Goal: Task Accomplishment & Management: Manage account settings

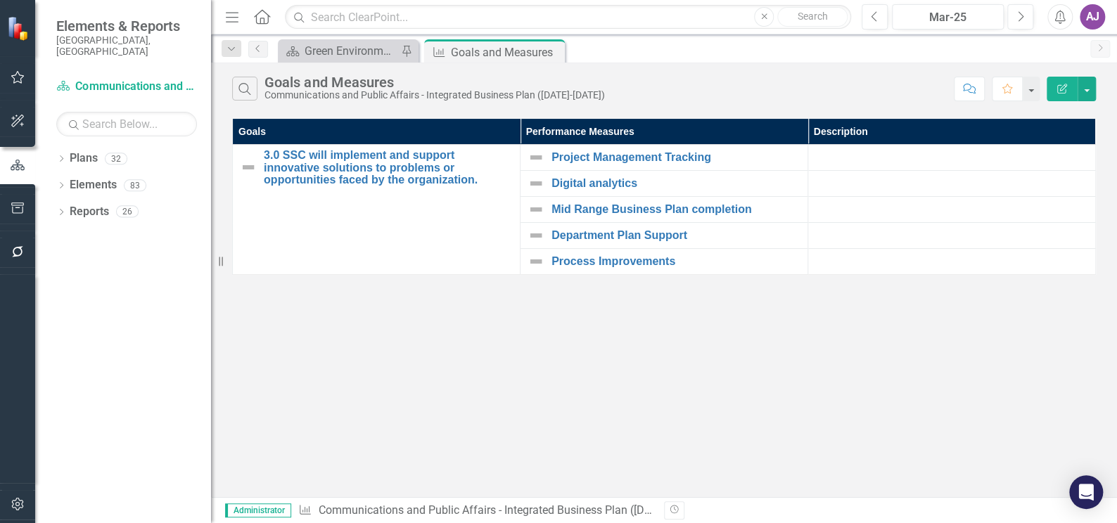
click at [1091, 11] on div "AJ" at bounding box center [1091, 16] width 25 height 25
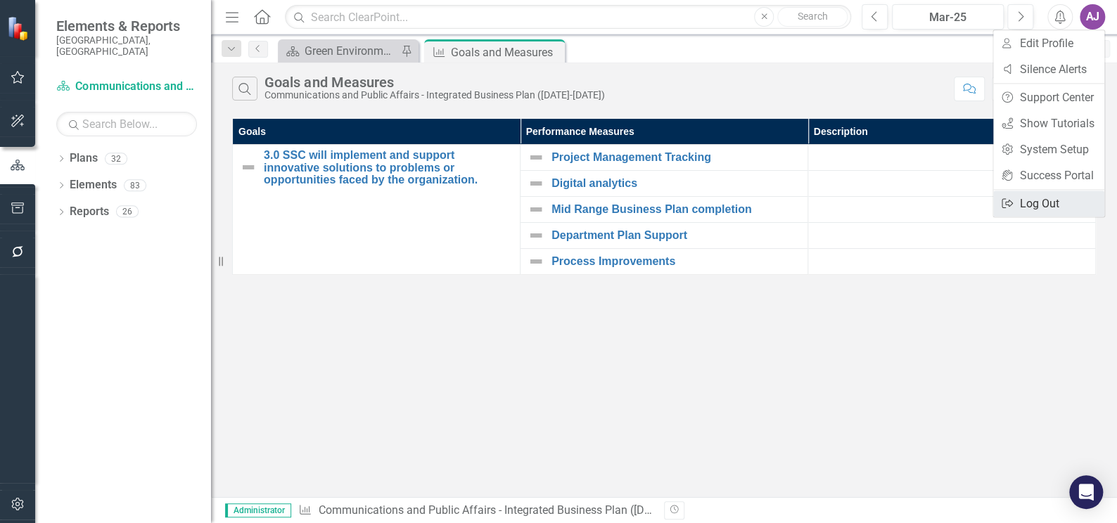
click at [1023, 206] on link "Logout Log Out" at bounding box center [1048, 204] width 111 height 26
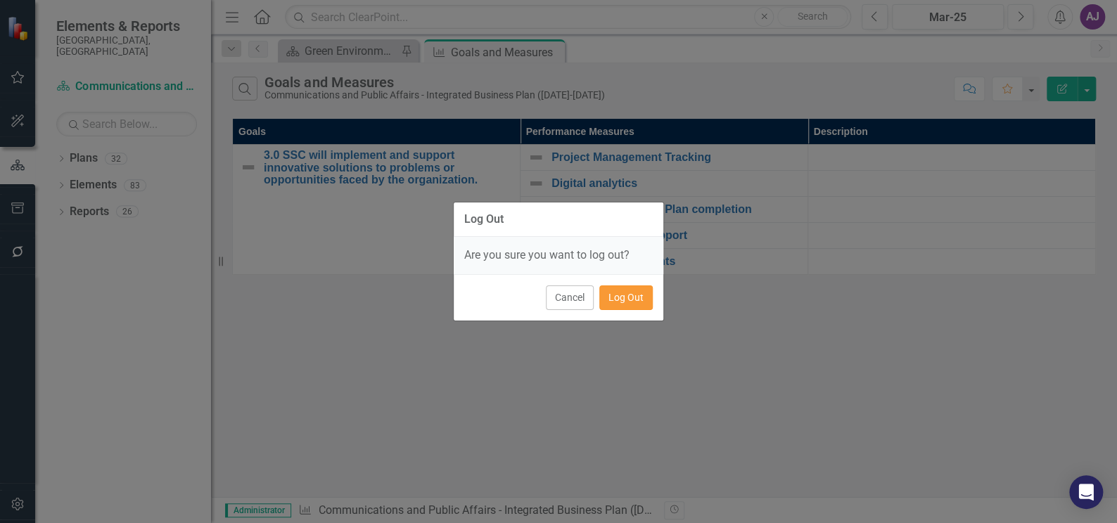
click at [624, 301] on button "Log Out" at bounding box center [625, 297] width 53 height 25
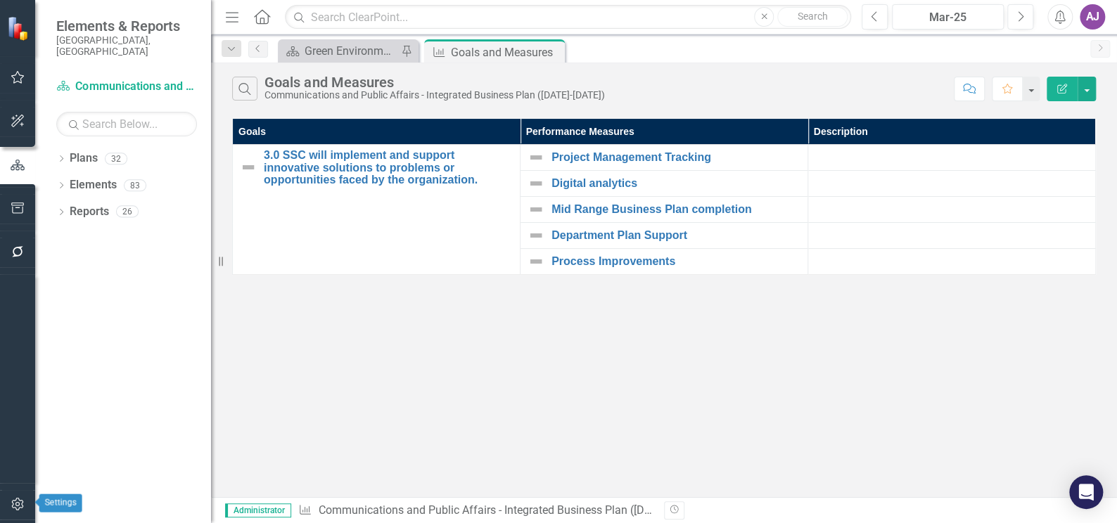
click at [15, 501] on icon "button" at bounding box center [18, 504] width 15 height 11
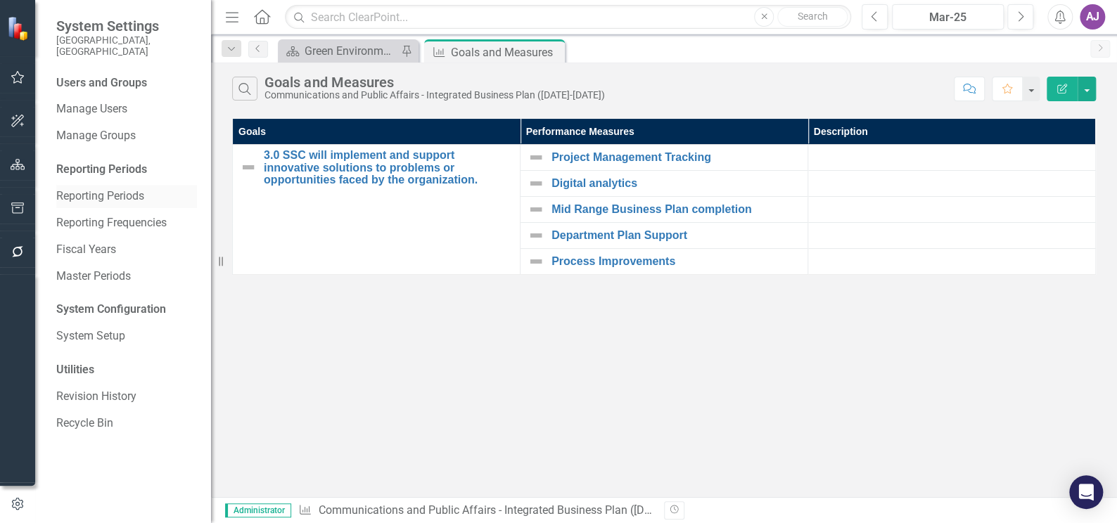
click at [111, 188] on link "Reporting Periods" at bounding box center [126, 196] width 141 height 16
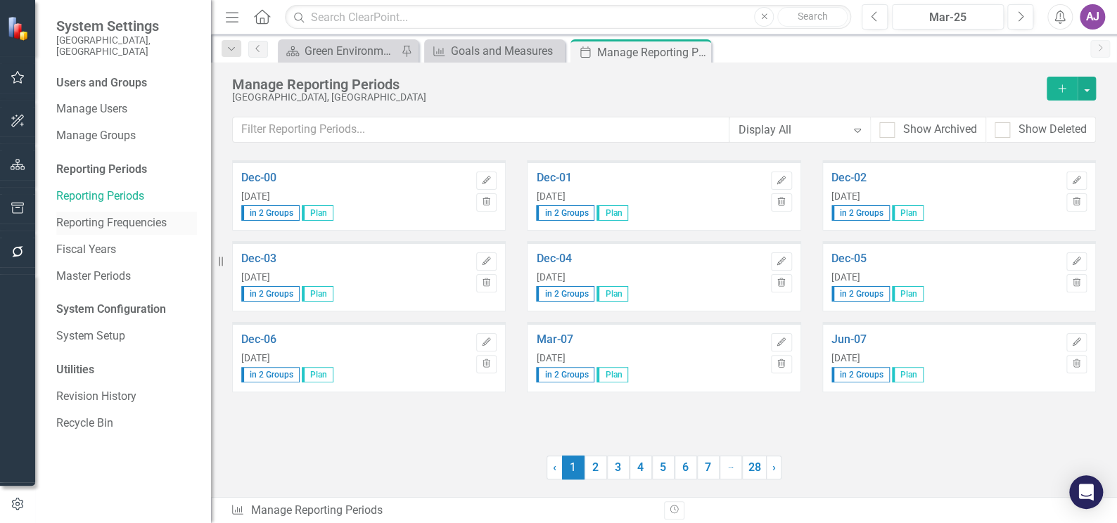
click at [117, 215] on link "Reporting Frequencies" at bounding box center [126, 223] width 141 height 16
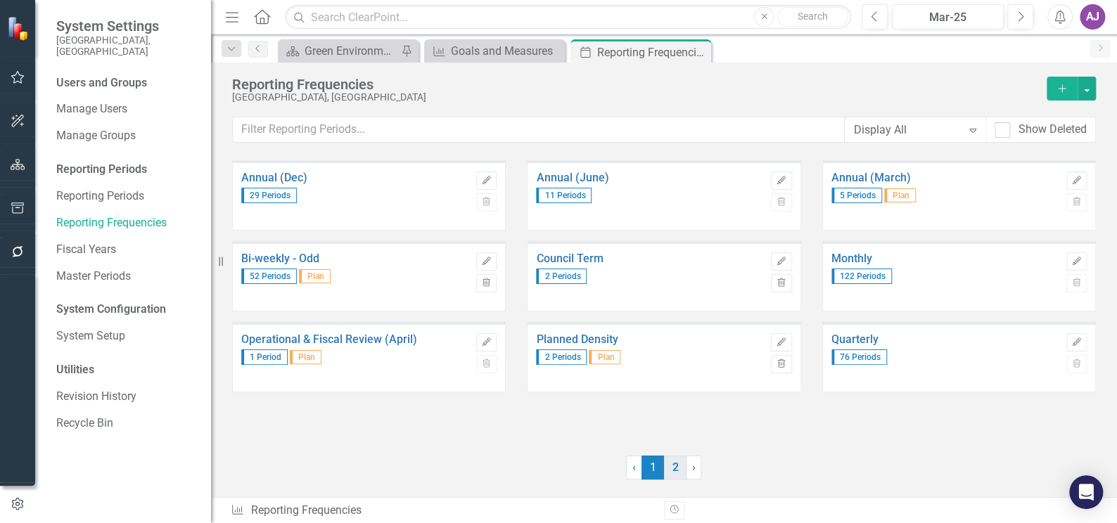
click at [679, 472] on link "2" at bounding box center [675, 468] width 23 height 24
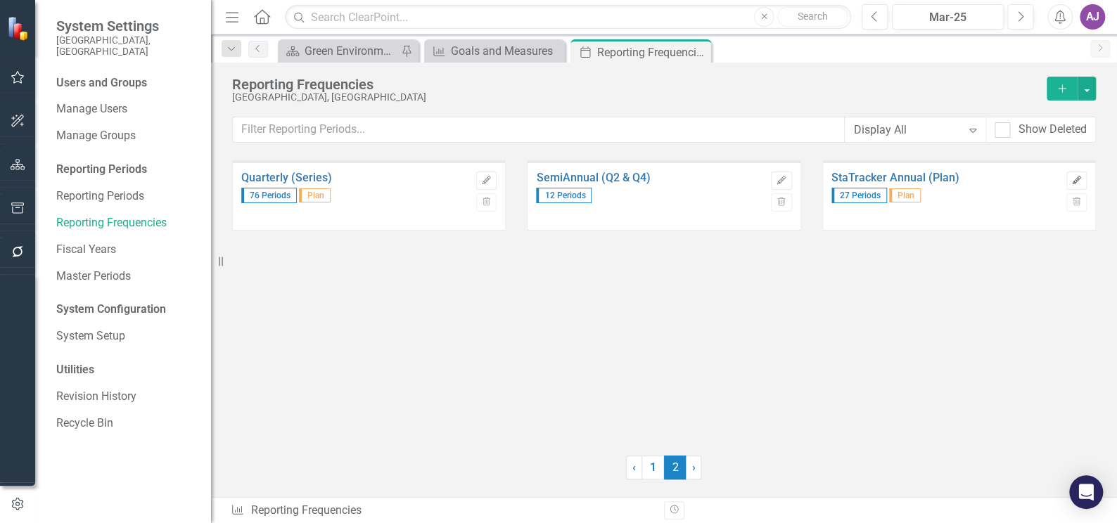
click at [1078, 181] on icon "Edit" at bounding box center [1076, 180] width 11 height 8
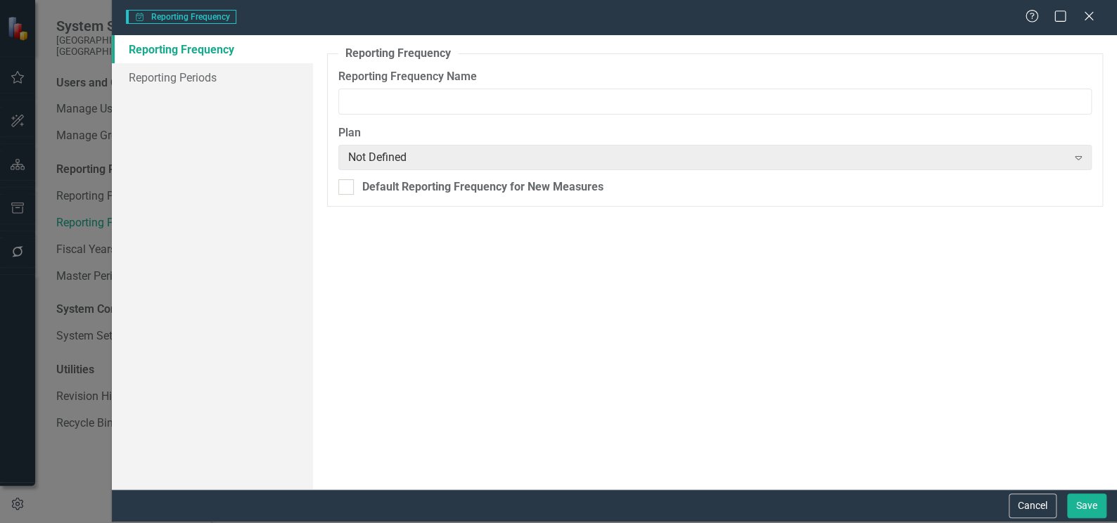
type input "StaTracker Annual (Plan)"
click at [207, 77] on link "Reporting Periods" at bounding box center [212, 77] width 201 height 28
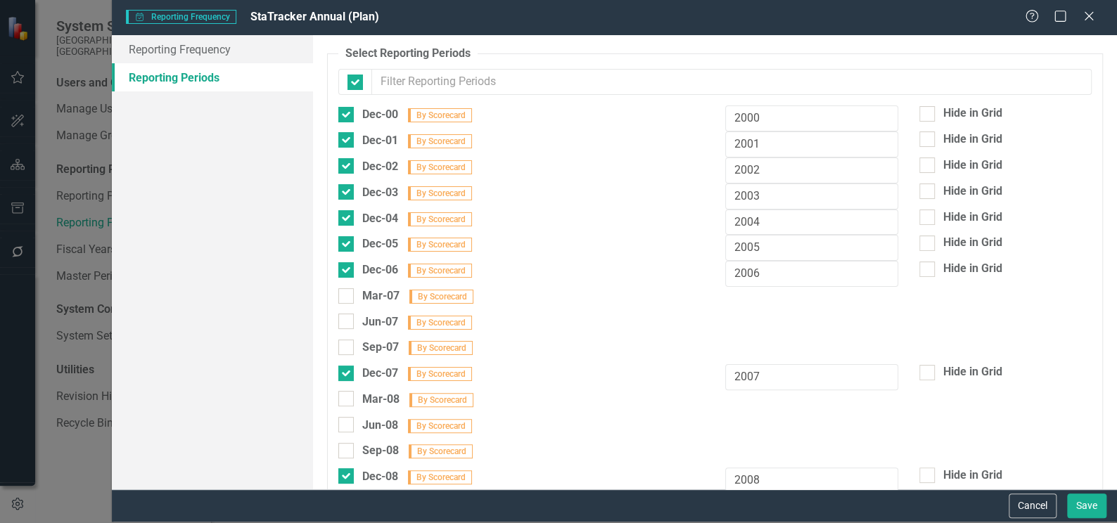
checkbox input "false"
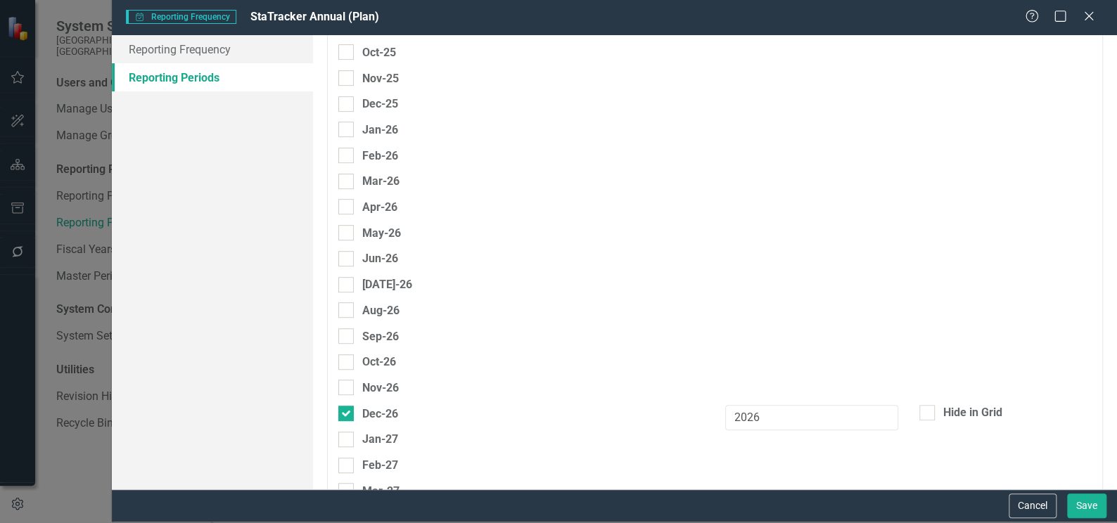
scroll to position [6043, 0]
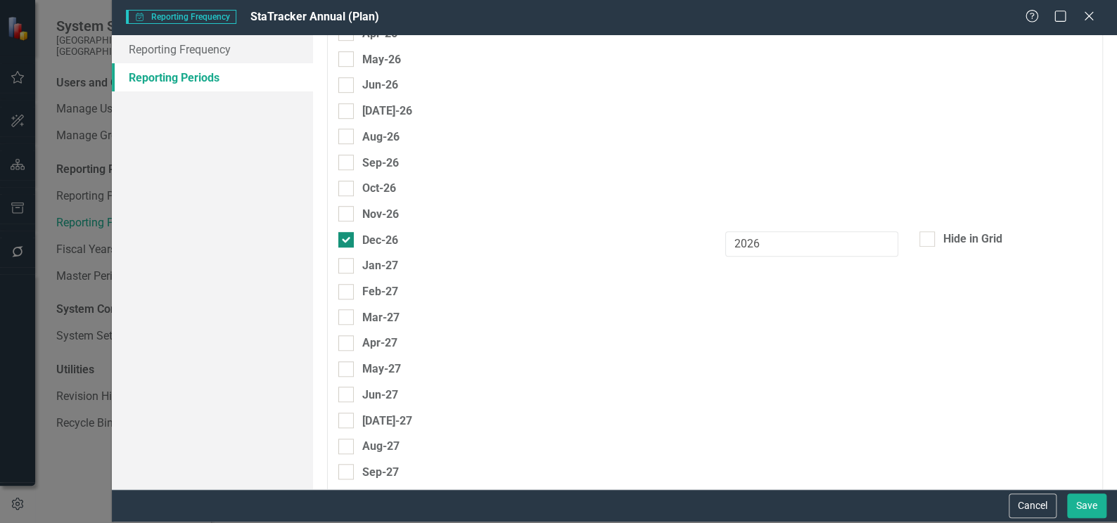
click at [345, 232] on input "Dec-26" at bounding box center [342, 236] width 9 height 9
checkbox input "false"
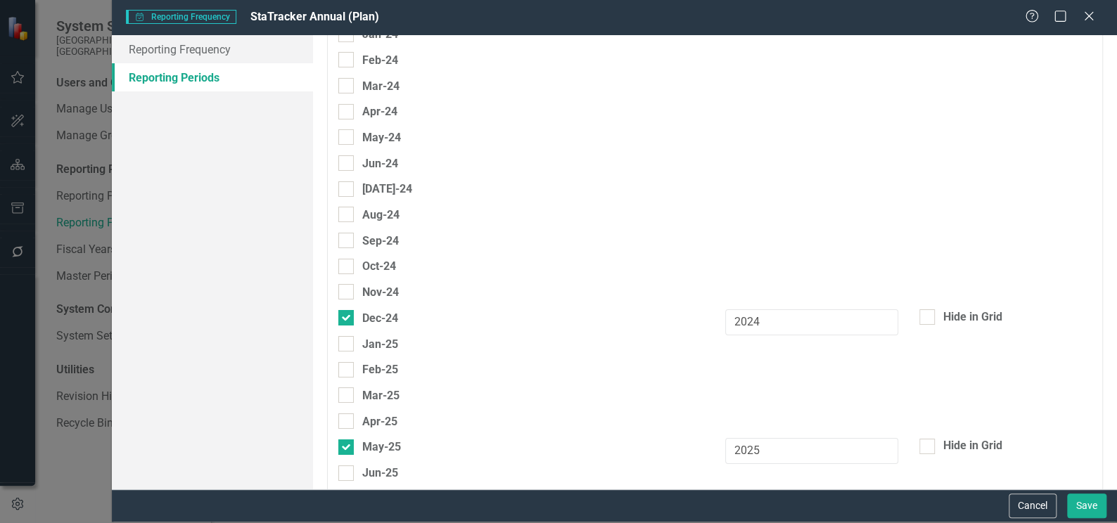
scroll to position [5340, 0]
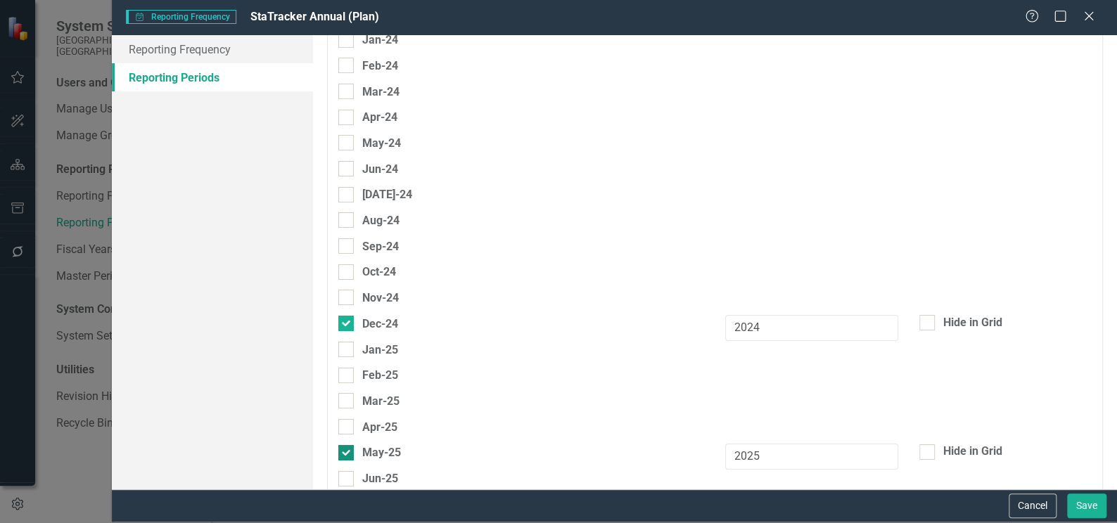
click at [353, 444] on div "May-25" at bounding box center [369, 453] width 63 height 18
click at [347, 445] on input "May-25" at bounding box center [342, 449] width 9 height 9
checkbox input "false"
click at [346, 316] on input "Dec-24" at bounding box center [342, 320] width 9 height 9
checkbox input "false"
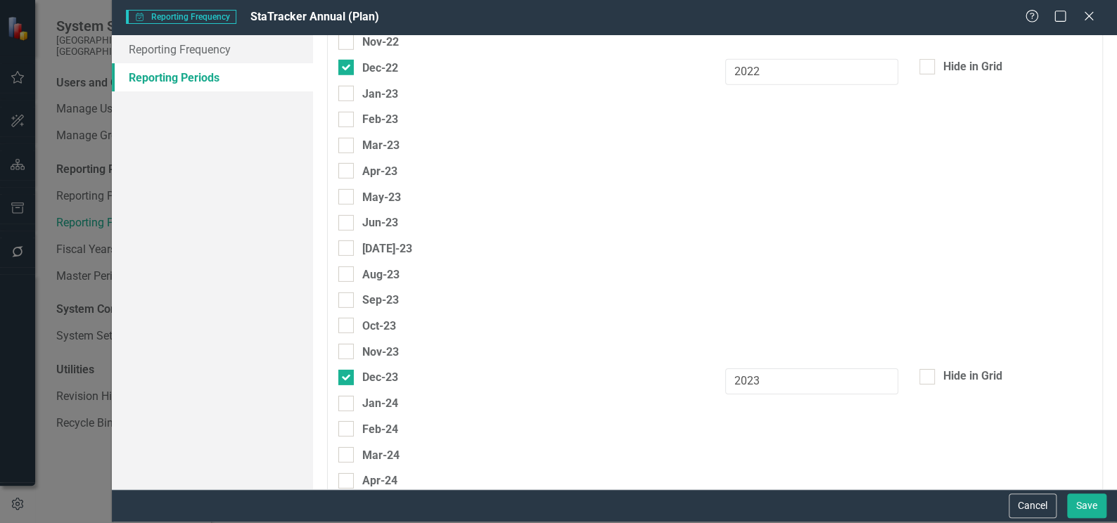
scroll to position [4956, 0]
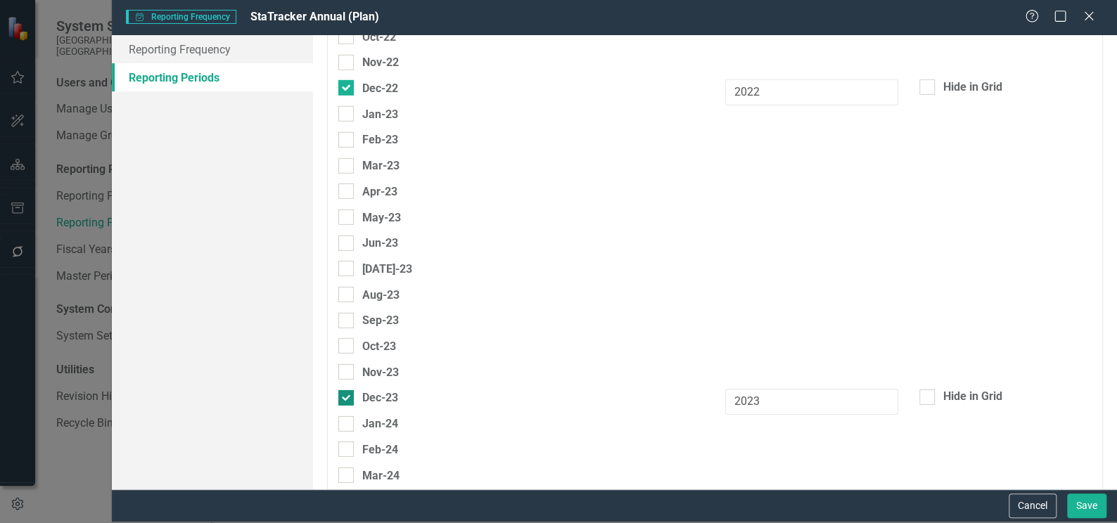
click at [342, 390] on div at bounding box center [345, 397] width 15 height 15
click at [342, 390] on input "Dec-23" at bounding box center [342, 394] width 9 height 9
checkbox input "false"
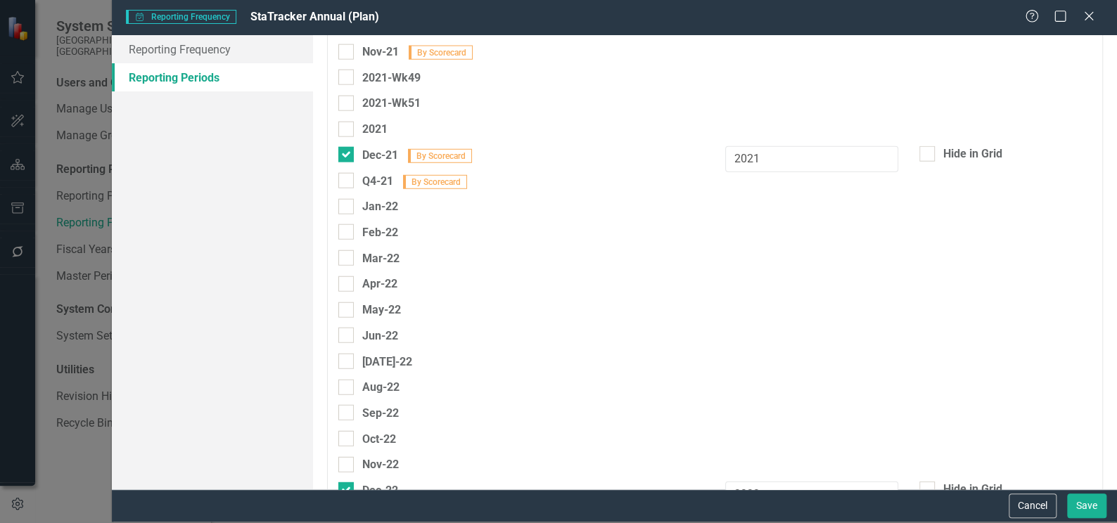
scroll to position [4701, 0]
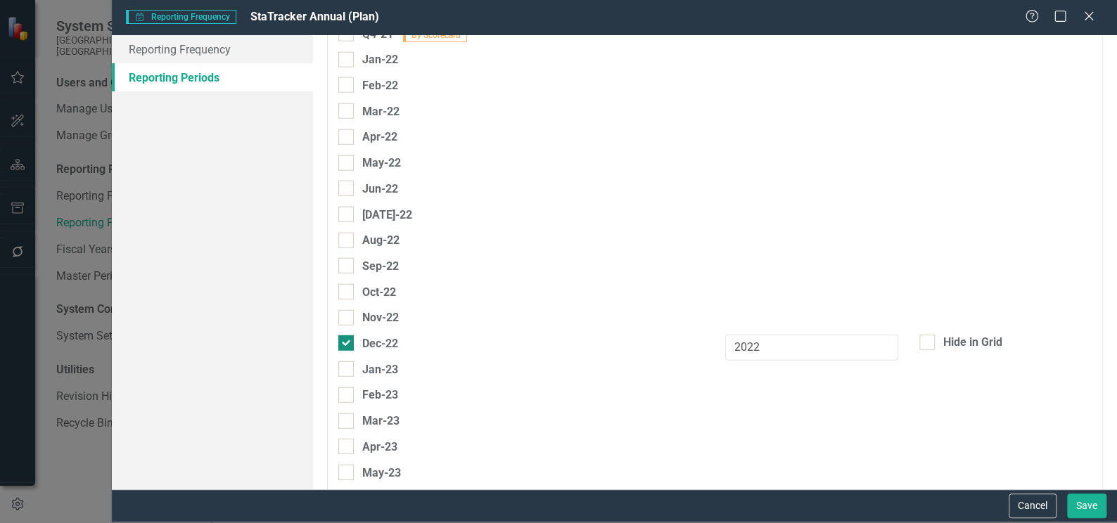
click at [344, 335] on input "Dec-22" at bounding box center [342, 339] width 9 height 9
checkbox input "false"
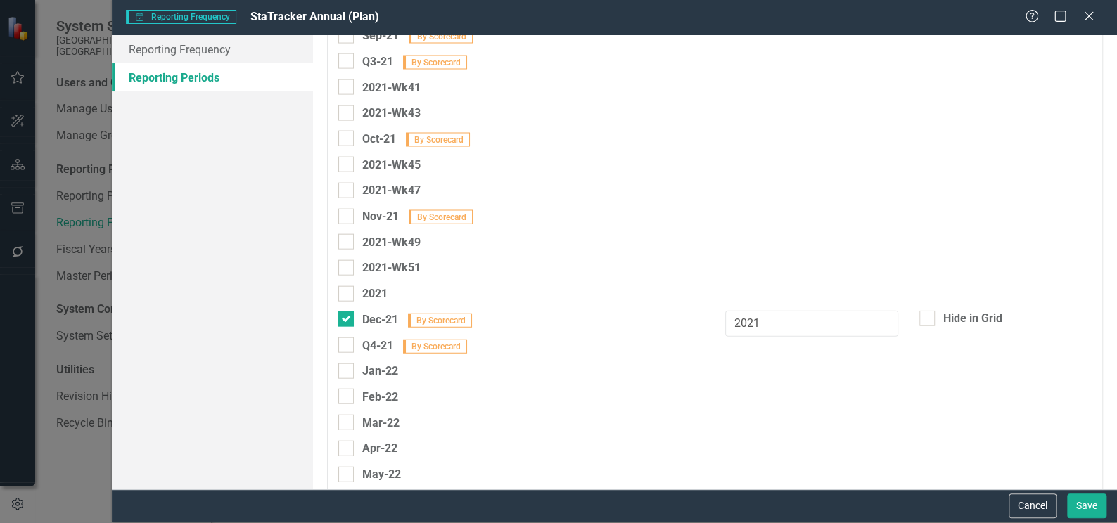
scroll to position [4381, 0]
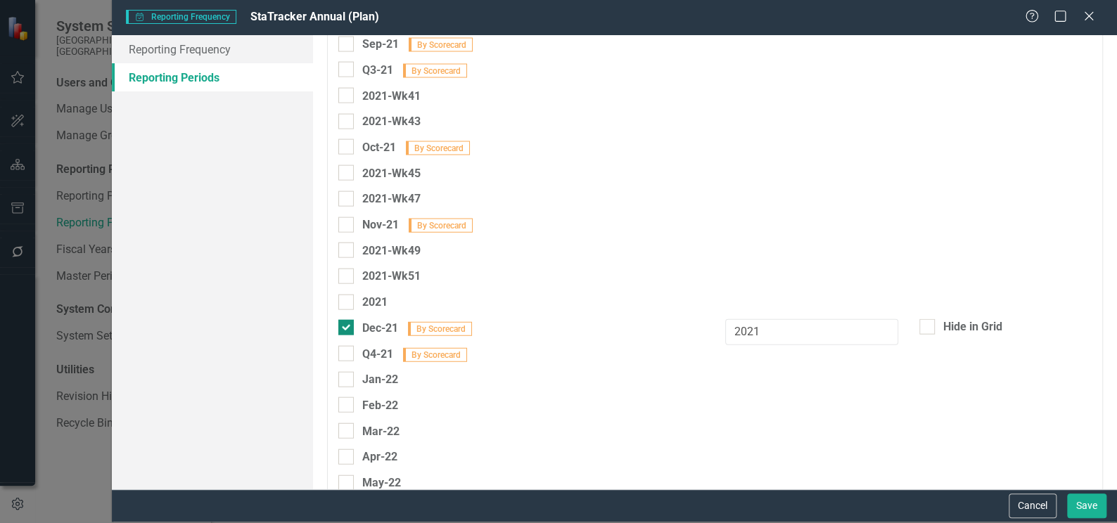
click at [347, 320] on div at bounding box center [345, 327] width 15 height 15
click at [347, 320] on input "Dec-21 By Scorecard" at bounding box center [342, 324] width 9 height 9
checkbox input "false"
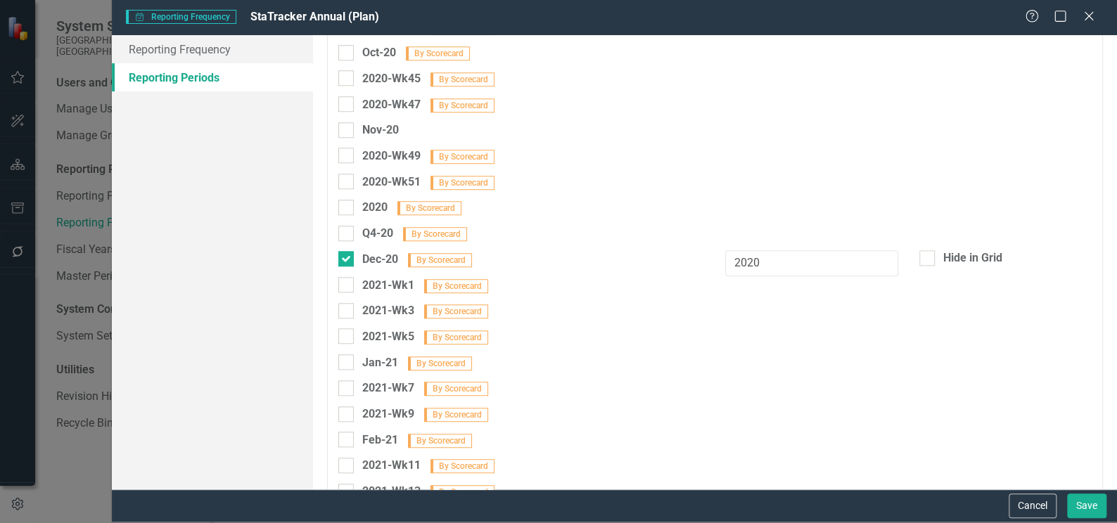
scroll to position [3294, 0]
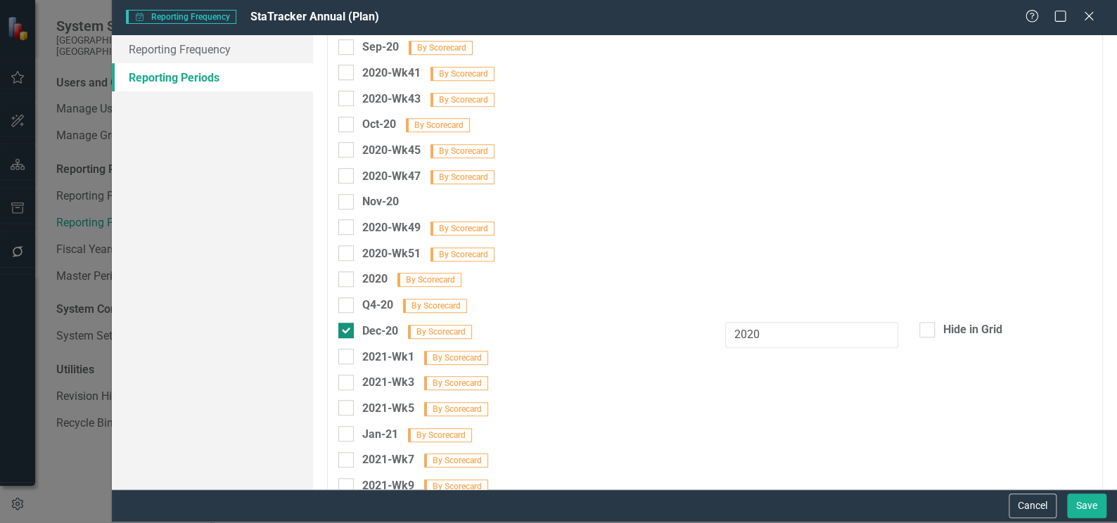
click at [354, 322] on div "Dec-20 By Scorecard" at bounding box center [405, 331] width 135 height 18
click at [347, 323] on input "Dec-20 By Scorecard" at bounding box center [342, 327] width 9 height 9
checkbox input "false"
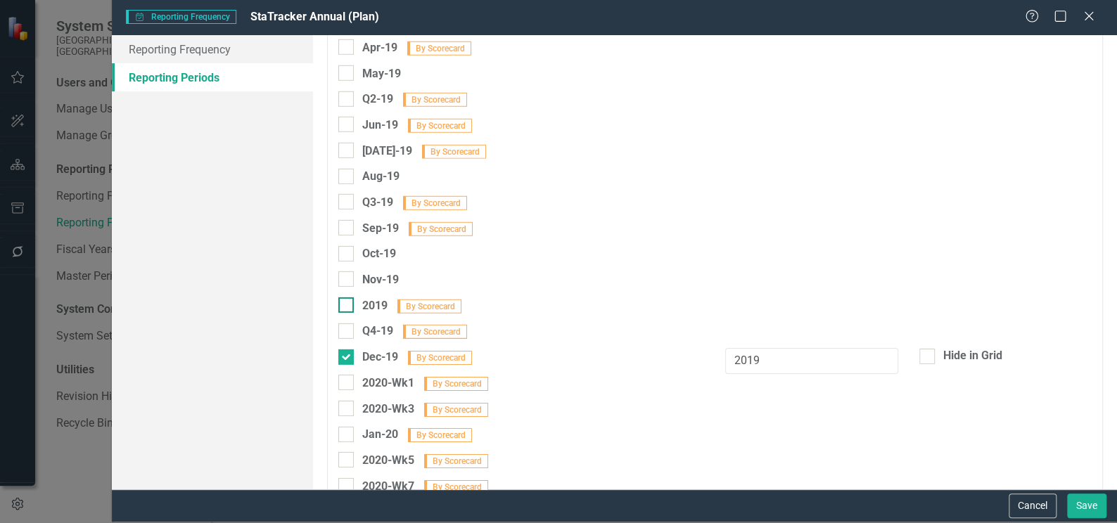
scroll to position [2143, 0]
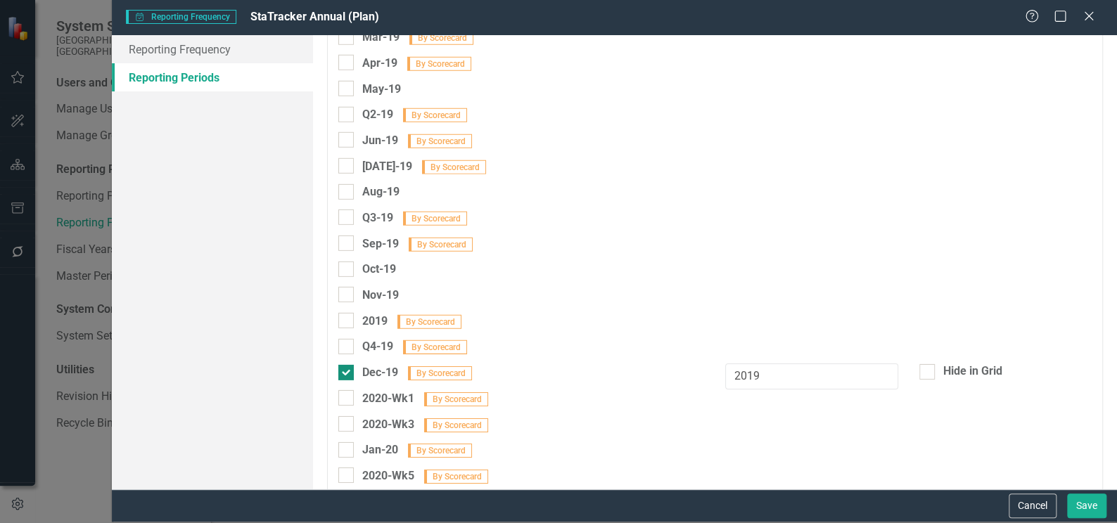
click at [345, 365] on input "Dec-19 By Scorecard" at bounding box center [342, 369] width 9 height 9
checkbox input "false"
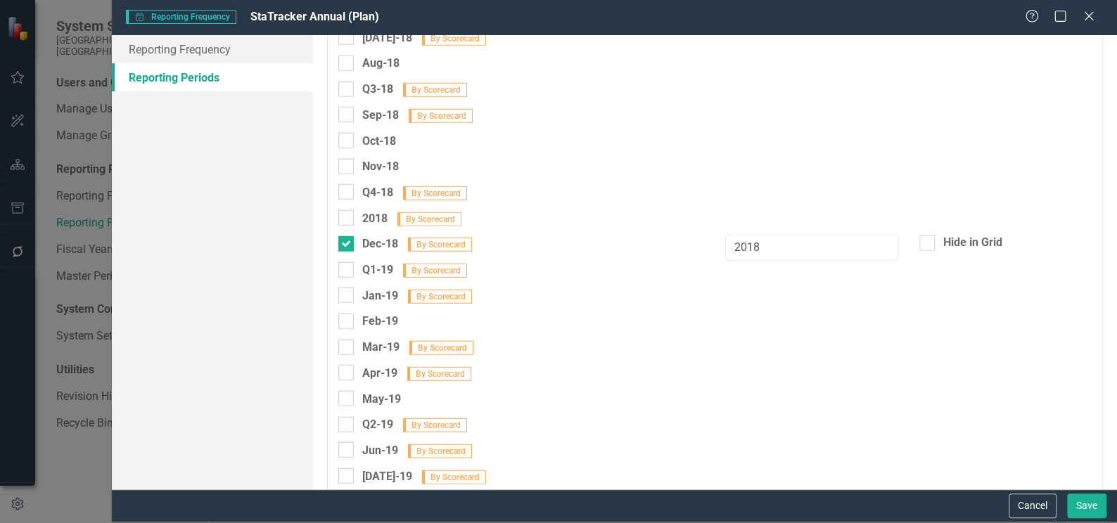
scroll to position [1824, 0]
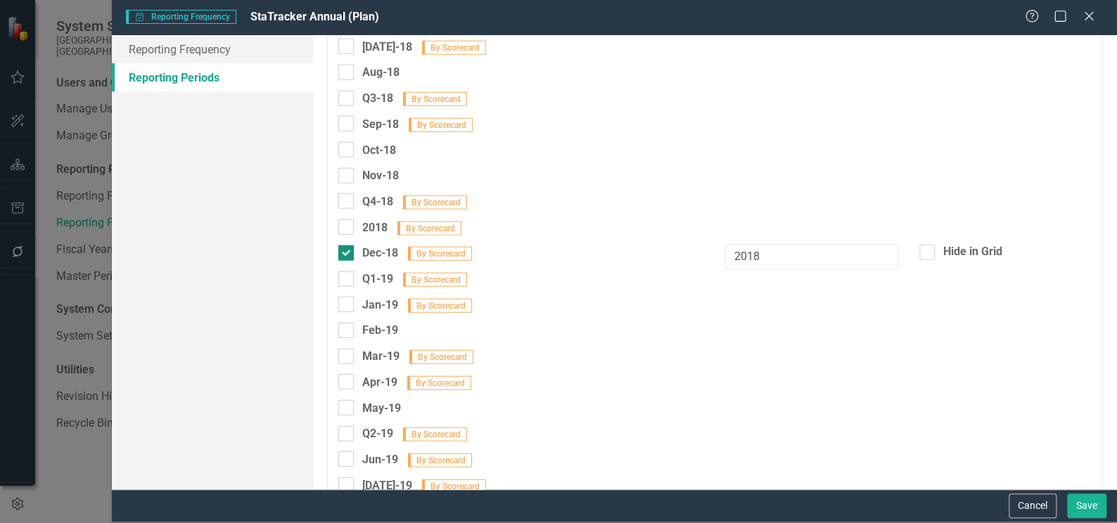
click at [347, 245] on div at bounding box center [345, 252] width 15 height 15
click at [347, 245] on input "Dec-18 By Scorecard" at bounding box center [342, 249] width 9 height 9
checkbox input "false"
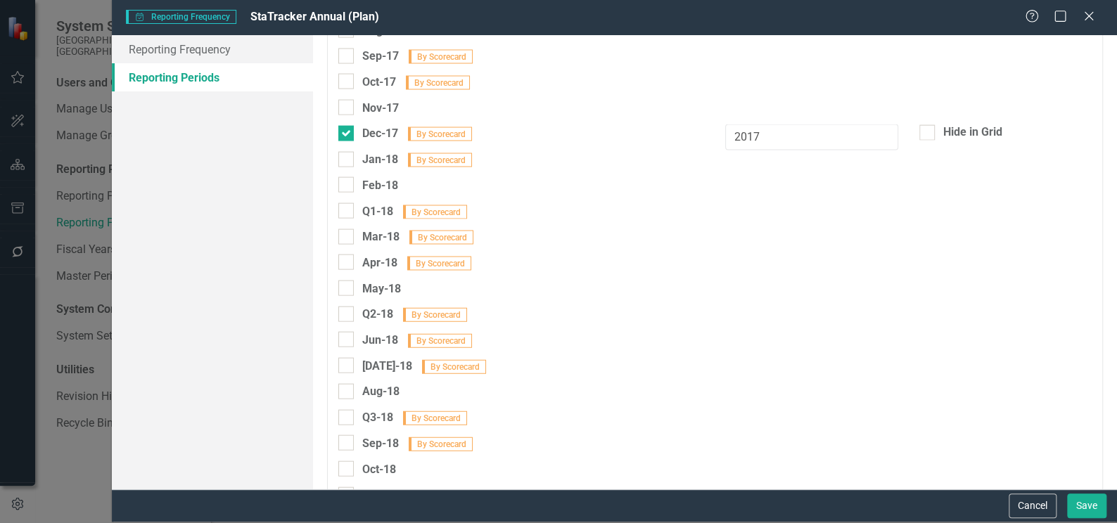
scroll to position [1504, 0]
click at [347, 127] on div at bounding box center [345, 134] width 15 height 15
click at [347, 127] on input "Dec-17 By Scorecard" at bounding box center [342, 131] width 9 height 9
checkbox input "false"
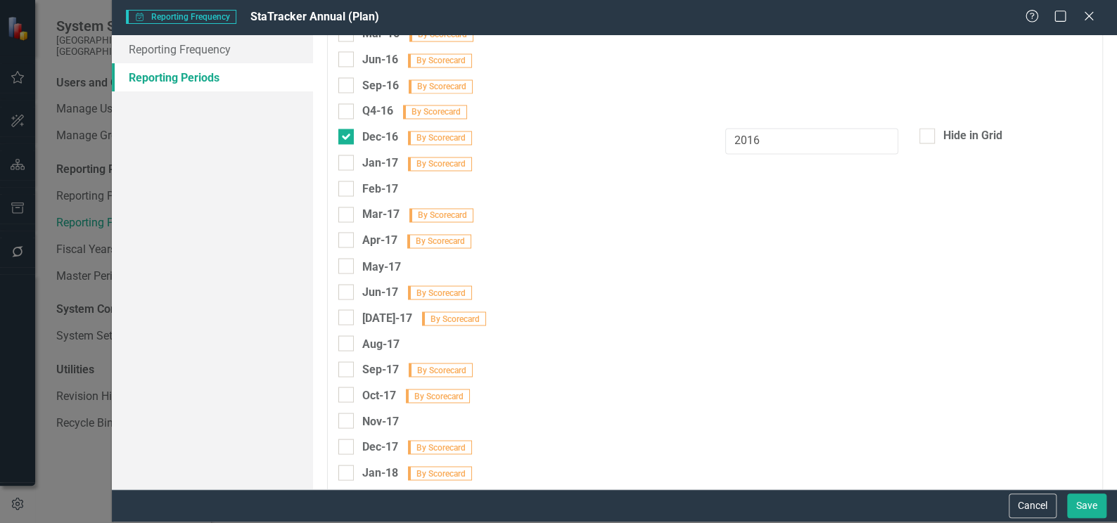
scroll to position [1185, 0]
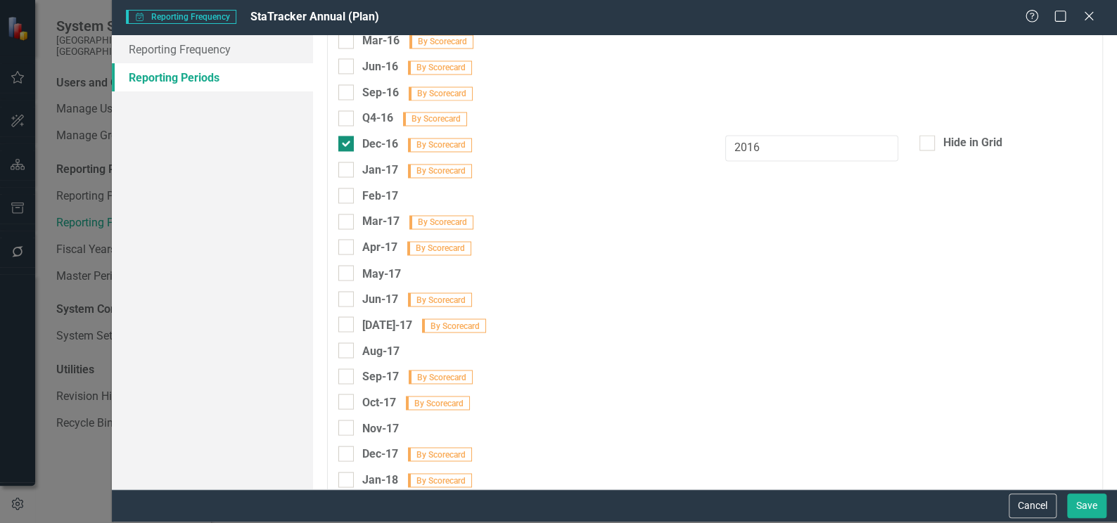
click at [342, 136] on input "Dec-16 By Scorecard" at bounding box center [342, 140] width 9 height 9
checkbox input "false"
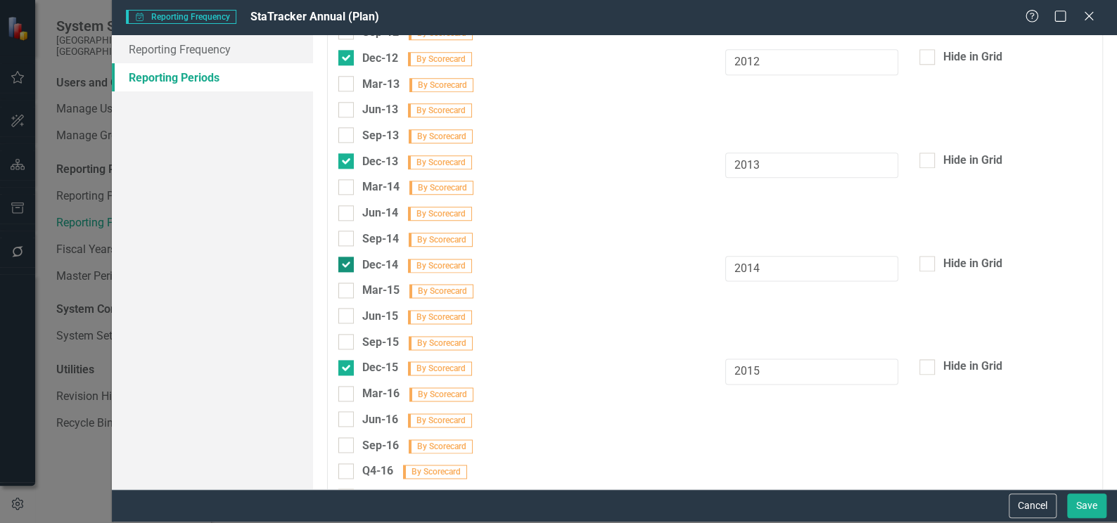
scroll to position [801, 0]
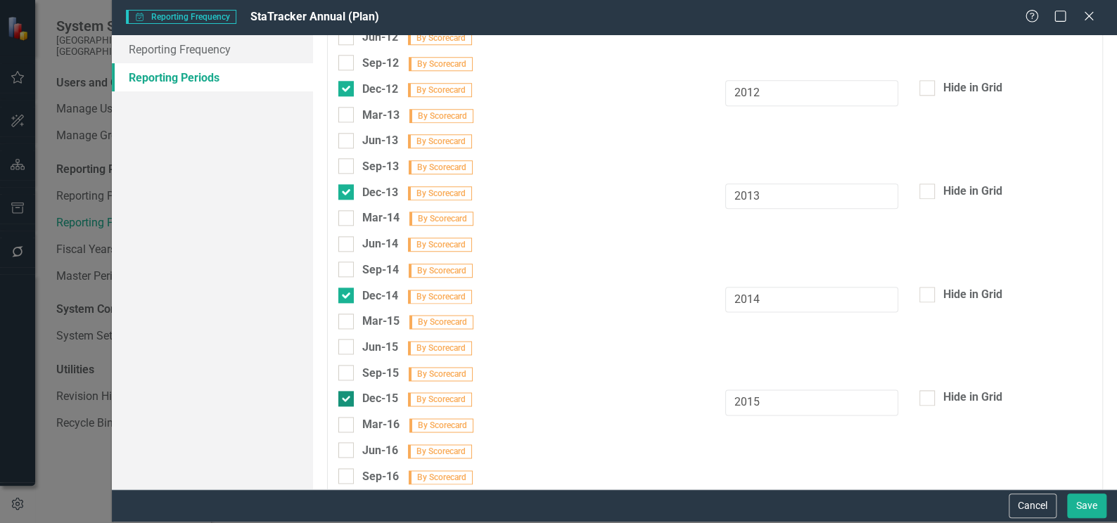
click at [352, 391] on div at bounding box center [345, 398] width 15 height 15
click at [347, 391] on input "Dec-15 By Scorecard" at bounding box center [342, 395] width 9 height 9
checkbox input "false"
click at [350, 288] on div at bounding box center [345, 295] width 15 height 15
click at [347, 288] on input "Dec-14 By Scorecard" at bounding box center [342, 292] width 9 height 9
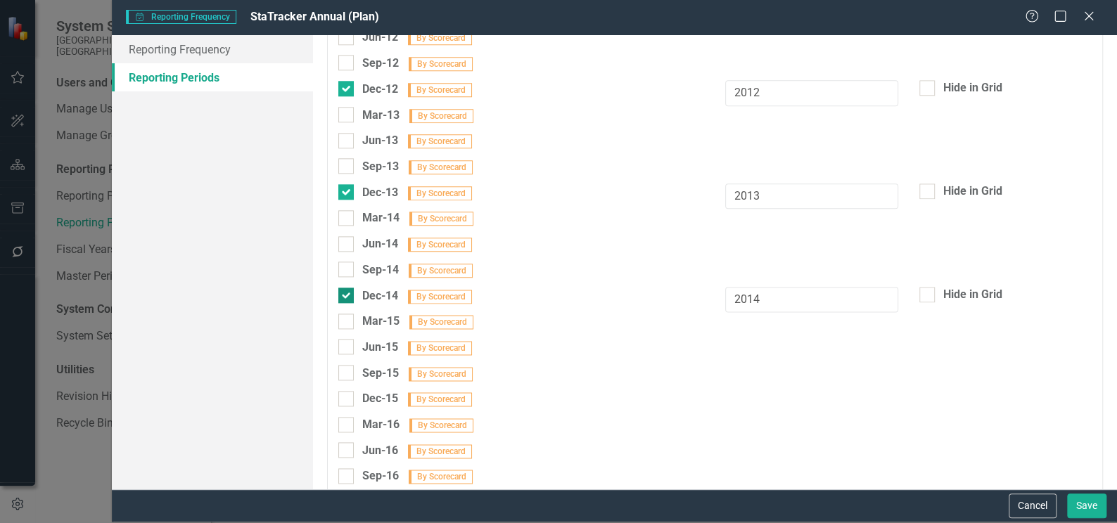
checkbox input "false"
click at [352, 184] on div at bounding box center [345, 191] width 15 height 15
click at [347, 184] on input "Dec-13 By Scorecard" at bounding box center [342, 188] width 9 height 9
checkbox input "false"
click at [345, 81] on div at bounding box center [345, 88] width 15 height 15
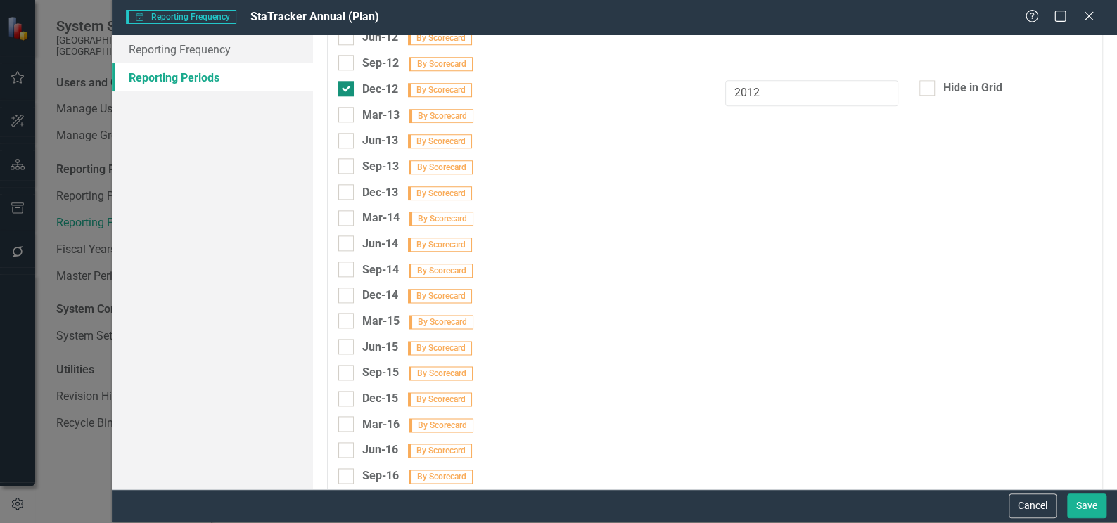
click at [345, 81] on input "Dec-12 By Scorecard" at bounding box center [342, 85] width 9 height 9
checkbox input "false"
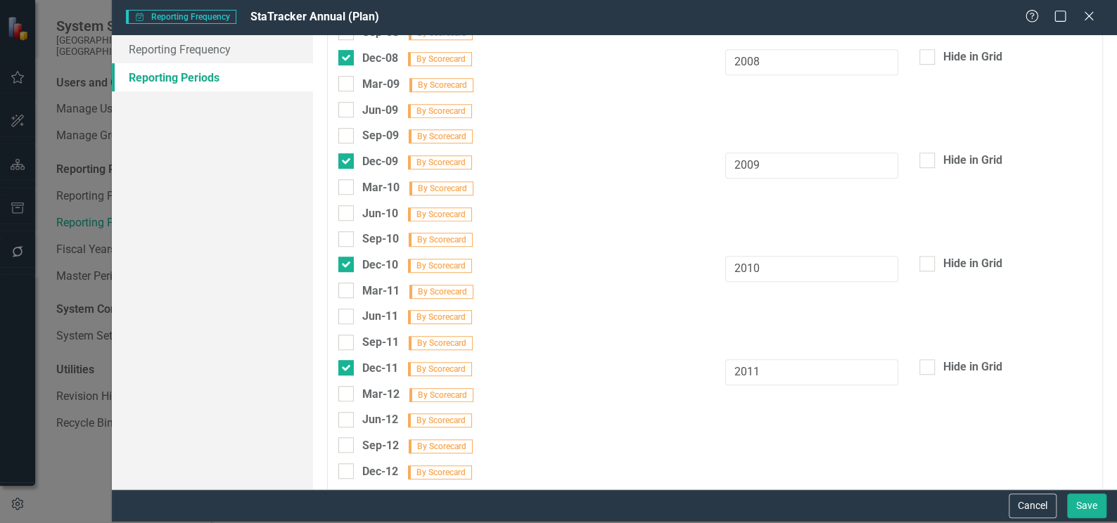
scroll to position [418, 0]
drag, startPoint x: 347, startPoint y: 357, endPoint x: 349, endPoint y: 344, distance: 12.7
click at [347, 361] on div at bounding box center [345, 368] width 15 height 15
click at [347, 361] on input "Dec-11 By Scorecard" at bounding box center [342, 365] width 9 height 9
checkbox input "false"
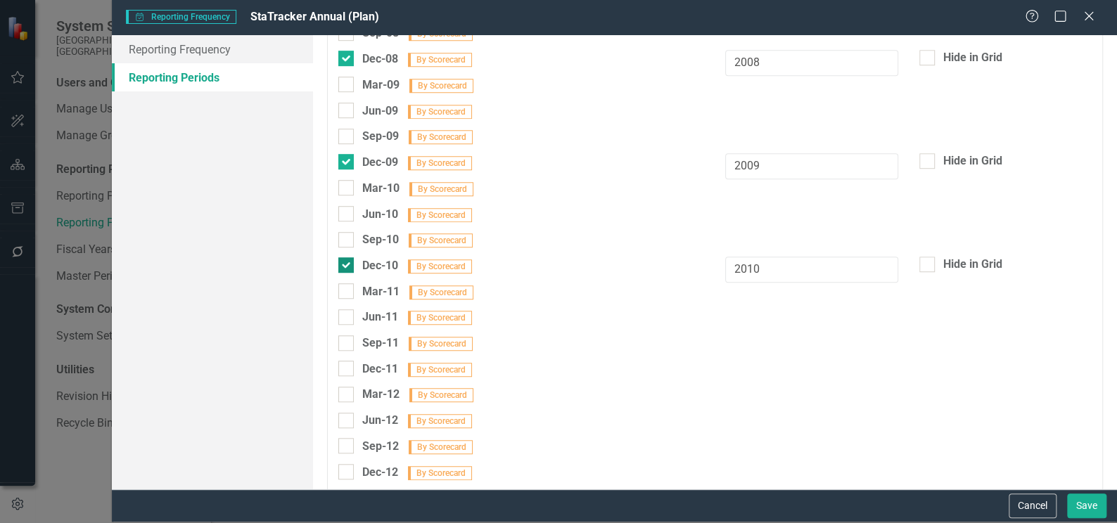
click at [349, 257] on div at bounding box center [345, 264] width 15 height 15
click at [347, 257] on input "Dec-10 By Scorecard" at bounding box center [342, 261] width 9 height 9
checkbox input "false"
click at [347, 157] on div at bounding box center [345, 161] width 15 height 15
click at [347, 157] on input "Dec-09 By Scorecard" at bounding box center [342, 158] width 9 height 9
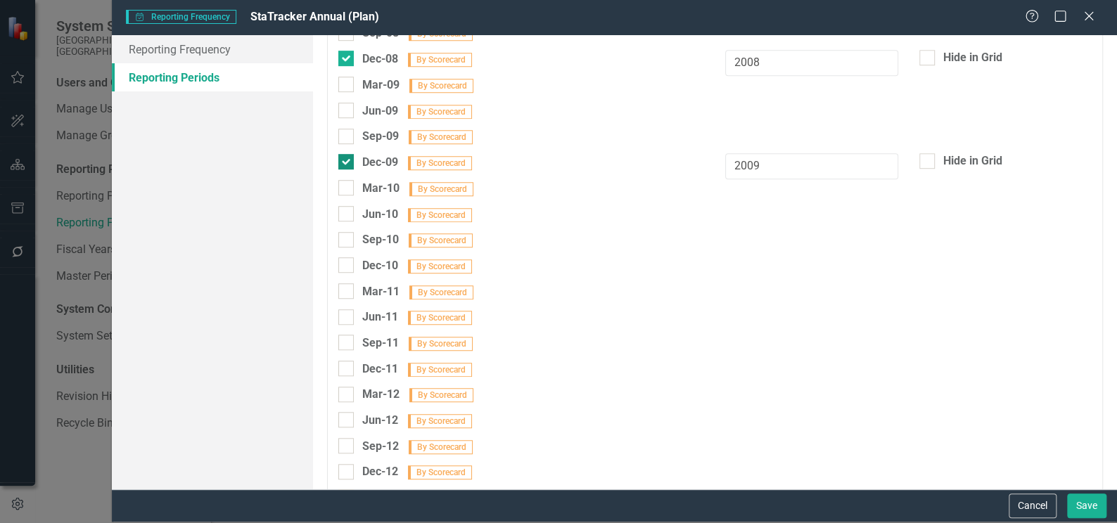
checkbox input "false"
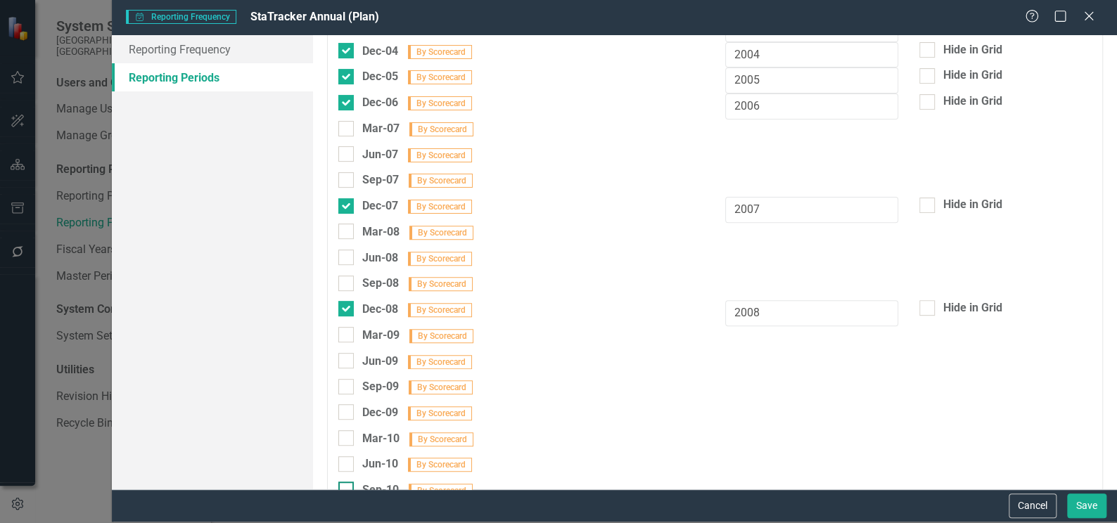
scroll to position [98, 0]
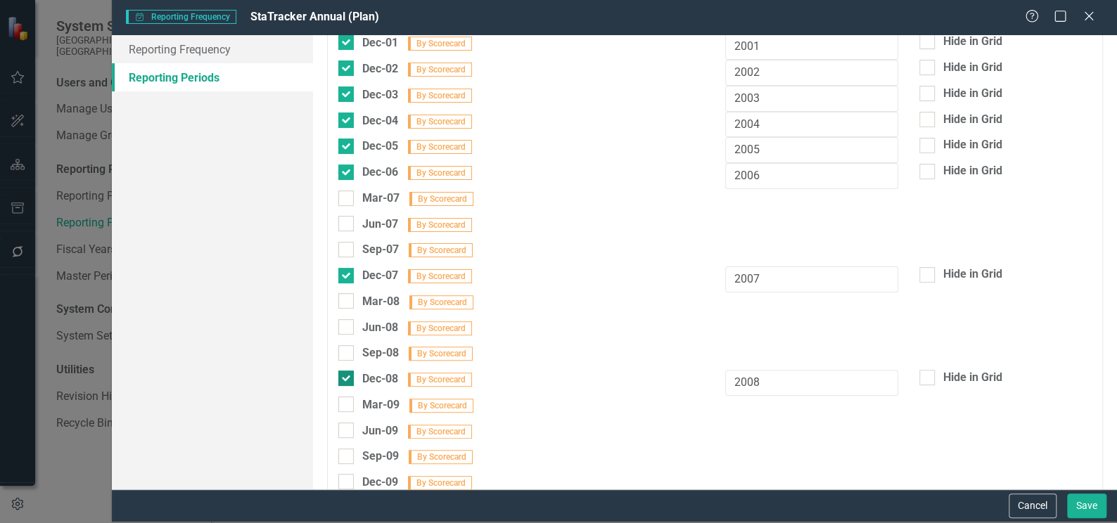
click at [343, 378] on div at bounding box center [345, 378] width 15 height 15
click at [343, 378] on input "Dec-08 By Scorecard" at bounding box center [342, 375] width 9 height 9
checkbox input "false"
drag, startPoint x: 352, startPoint y: 264, endPoint x: 353, endPoint y: 208, distance: 56.3
click at [352, 268] on div at bounding box center [345, 275] width 15 height 15
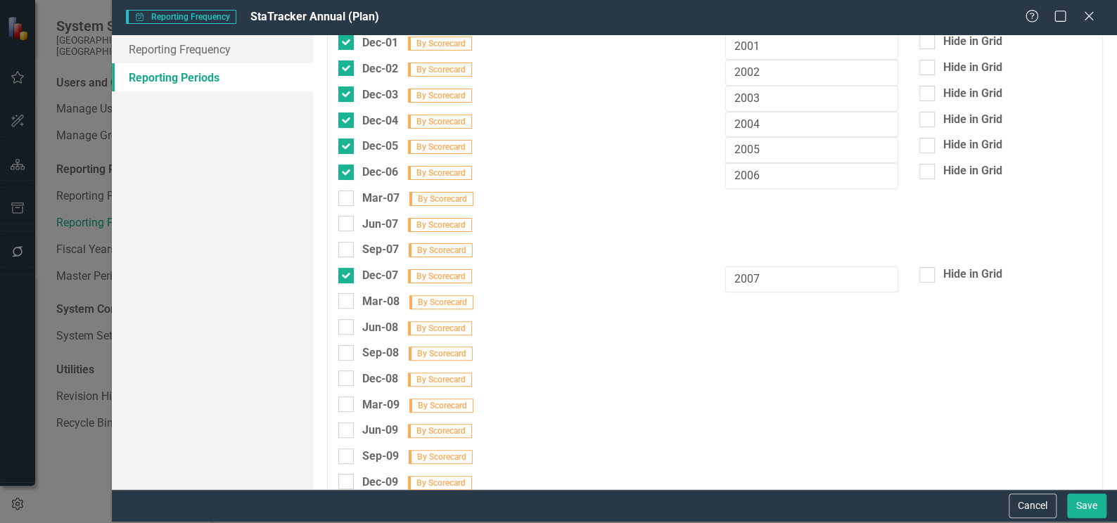
click at [347, 268] on input "Dec-07 By Scorecard" at bounding box center [342, 272] width 9 height 9
checkbox input "false"
click at [348, 167] on div at bounding box center [345, 172] width 15 height 15
click at [347, 167] on input "Dec-06 By Scorecard" at bounding box center [342, 169] width 9 height 9
checkbox input "false"
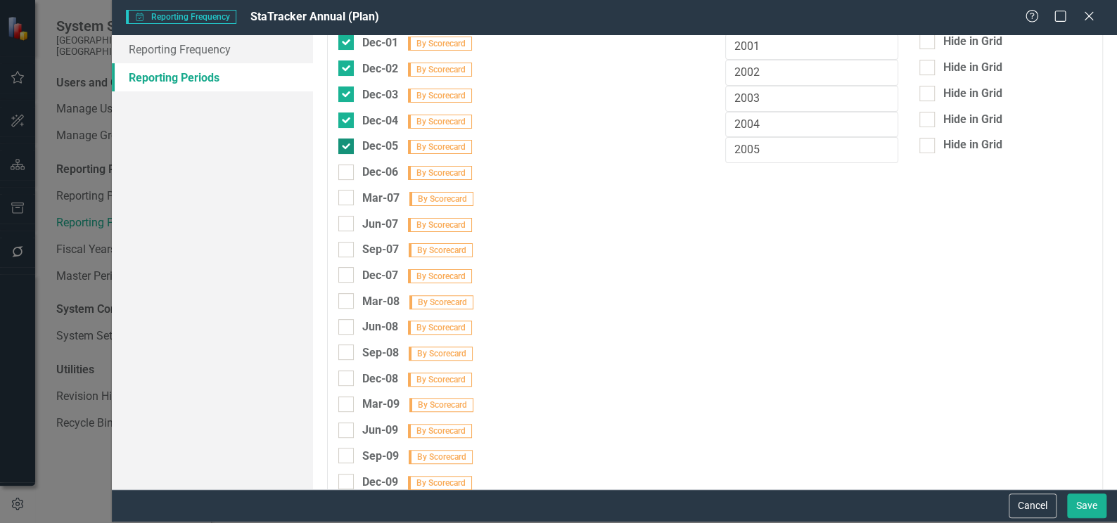
click at [342, 139] on input "Dec-05 By Scorecard" at bounding box center [342, 143] width 9 height 9
checkbox input "false"
click at [347, 117] on div at bounding box center [345, 120] width 15 height 15
click at [347, 117] on input "Dec-04 By Scorecard" at bounding box center [342, 117] width 9 height 9
checkbox input "false"
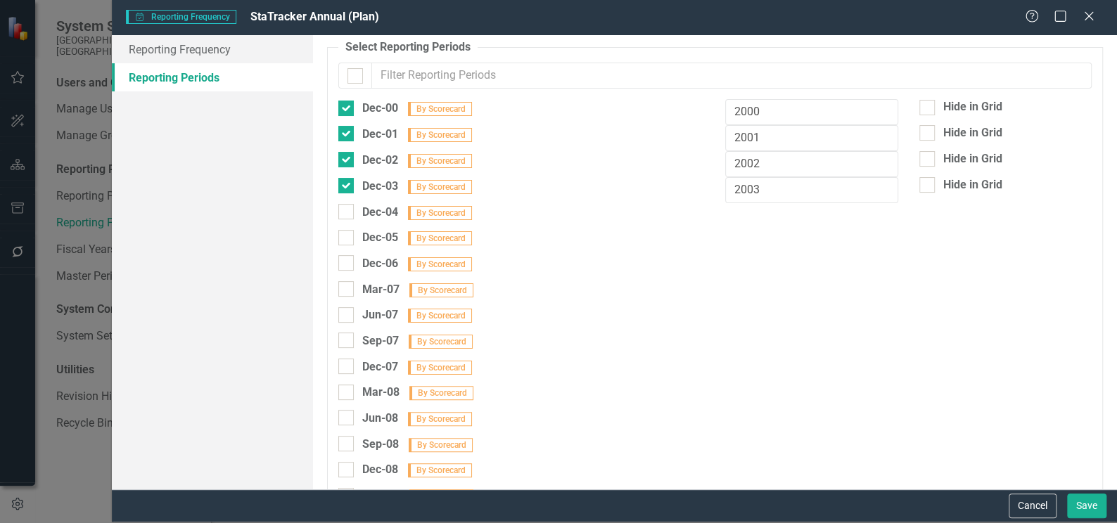
scroll to position [0, 0]
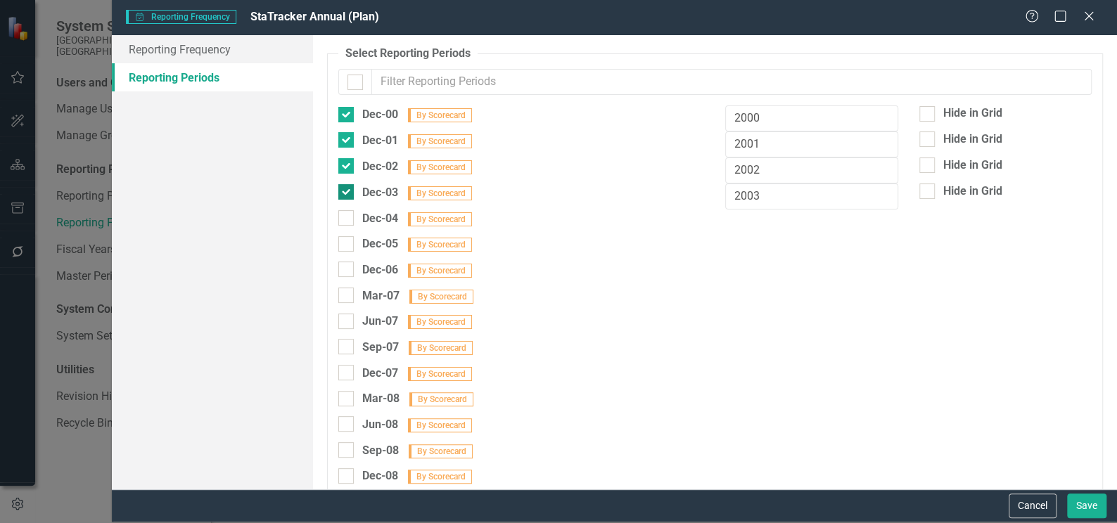
click at [346, 188] on input "Dec-03 By Scorecard" at bounding box center [342, 188] width 9 height 9
checkbox input "false"
click at [345, 158] on input "Dec-02 By Scorecard" at bounding box center [342, 162] width 9 height 9
checkbox input "false"
click at [347, 139] on div at bounding box center [345, 139] width 15 height 15
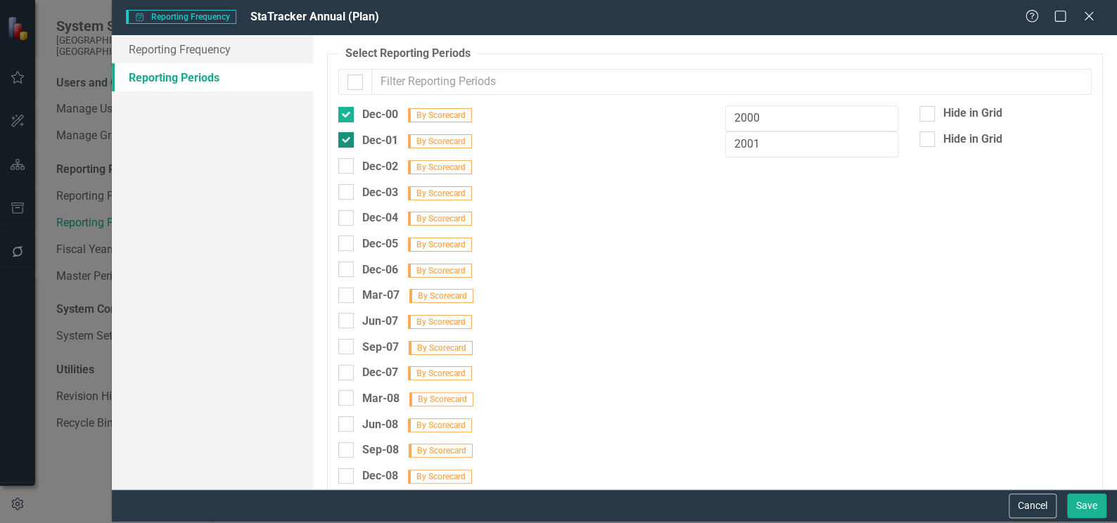
click at [347, 139] on input "Dec-01 By Scorecard" at bounding box center [342, 136] width 9 height 9
checkbox input "false"
click at [349, 108] on div at bounding box center [345, 114] width 15 height 15
click at [347, 108] on input "Dec-00 By Scorecard" at bounding box center [342, 111] width 9 height 9
click at [193, 46] on link "Reporting Frequency" at bounding box center [212, 49] width 201 height 28
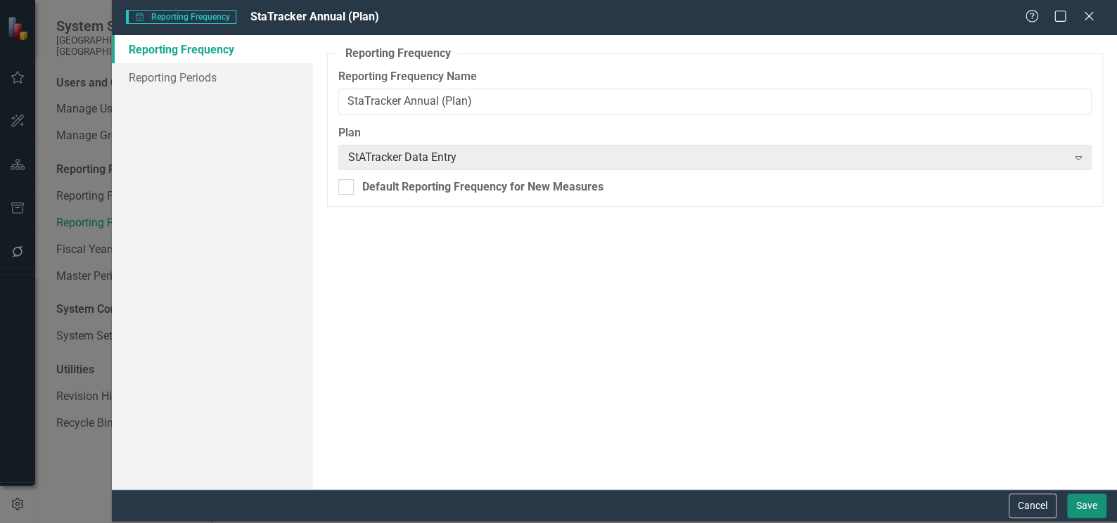
click at [1097, 505] on button "Save" at bounding box center [1086, 506] width 39 height 25
click at [169, 72] on link "Reporting Periods" at bounding box center [212, 77] width 201 height 28
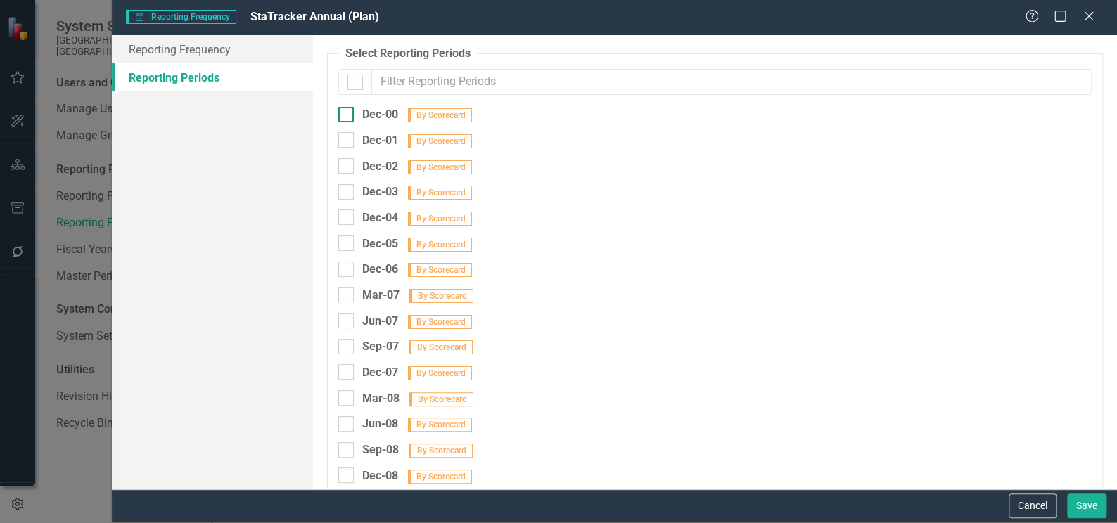
click at [357, 115] on div "Dec-00 By Scorecard" at bounding box center [405, 114] width 135 height 18
click at [347, 115] on input "Dec-00 By Scorecard" at bounding box center [342, 111] width 9 height 9
checkbox input "true"
click at [1084, 509] on button "Save" at bounding box center [1086, 506] width 39 height 25
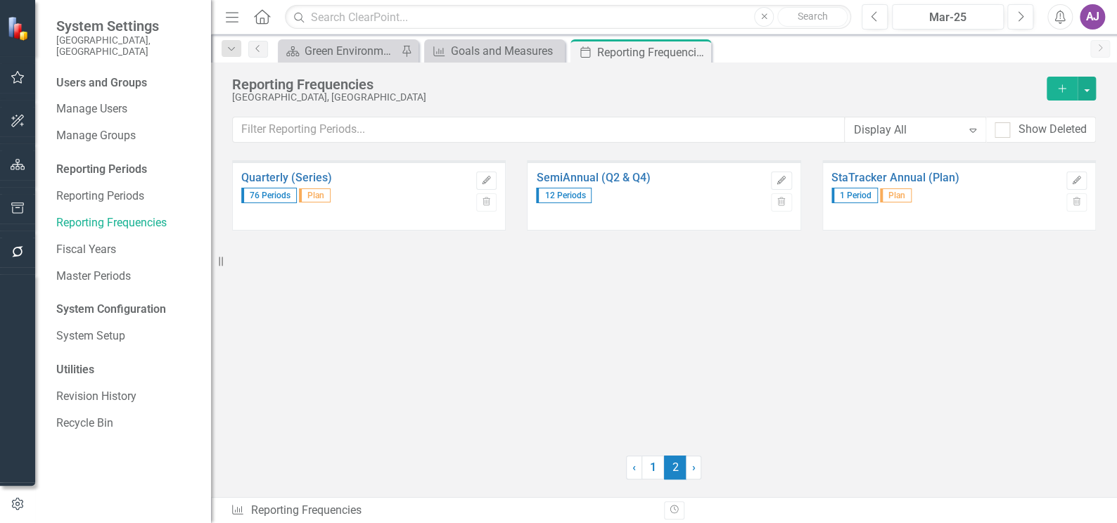
click at [1109, 347] on div "Quarterly (Series) 76 Periods Plan Edit Trash SemiAnnual (Q2 & Q4) 12 Periods E…" at bounding box center [664, 328] width 906 height 337
click at [974, 512] on div "Revision History" at bounding box center [1103, 510] width 878 height 18
click at [1091, 21] on div "AJ" at bounding box center [1091, 16] width 25 height 25
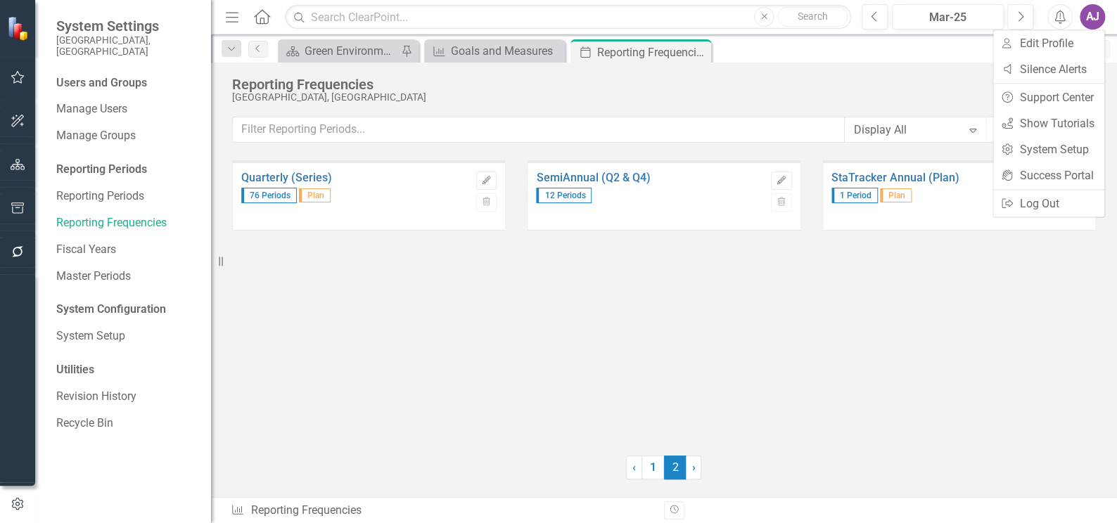
click at [907, 294] on div "Quarterly (Series) 76 Periods Plan Edit Trash SemiAnnual (Q2 & Q4) 12 Periods E…" at bounding box center [664, 299] width 864 height 278
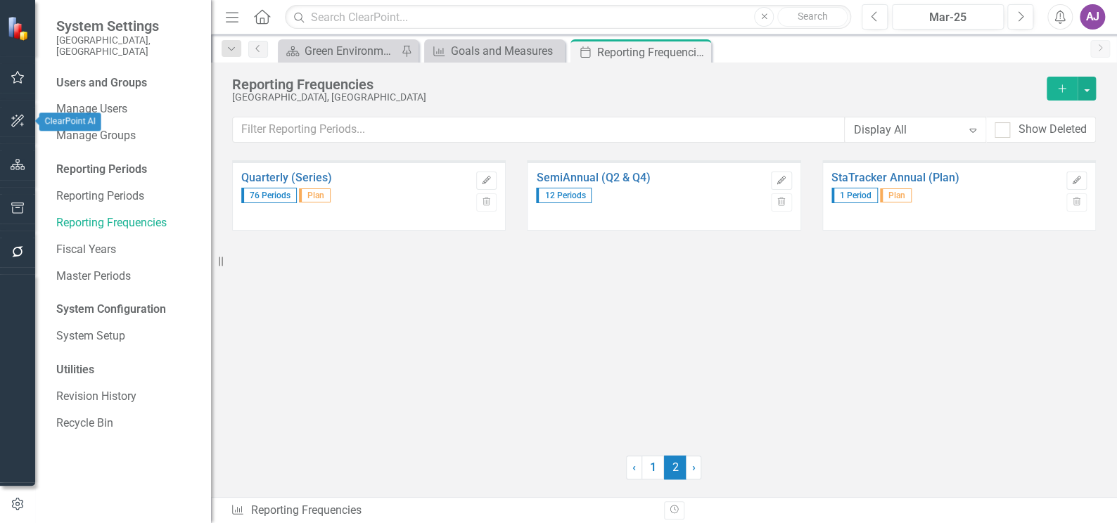
click at [16, 168] on icon "button" at bounding box center [18, 164] width 15 height 11
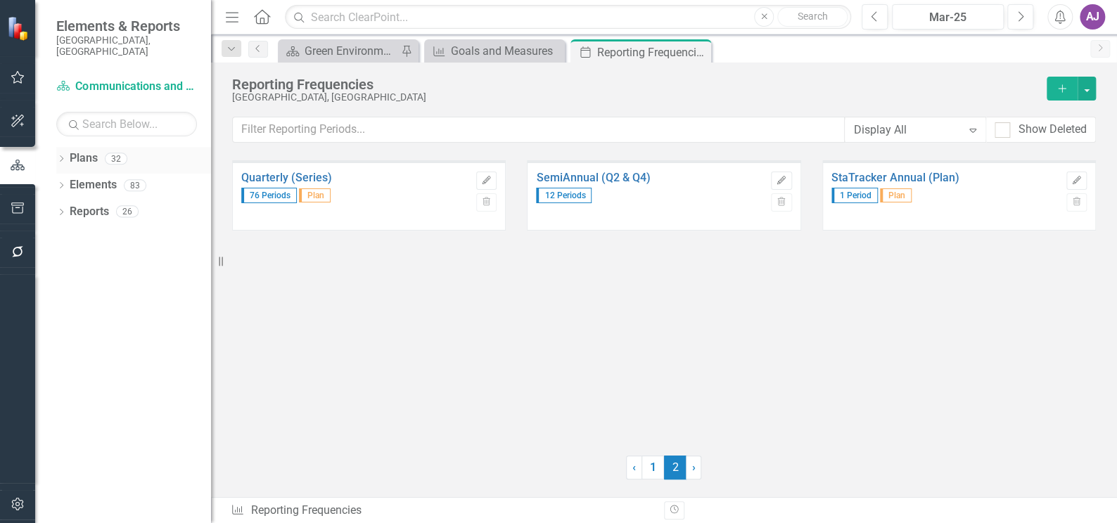
click at [93, 150] on link "Plans" at bounding box center [84, 158] width 28 height 16
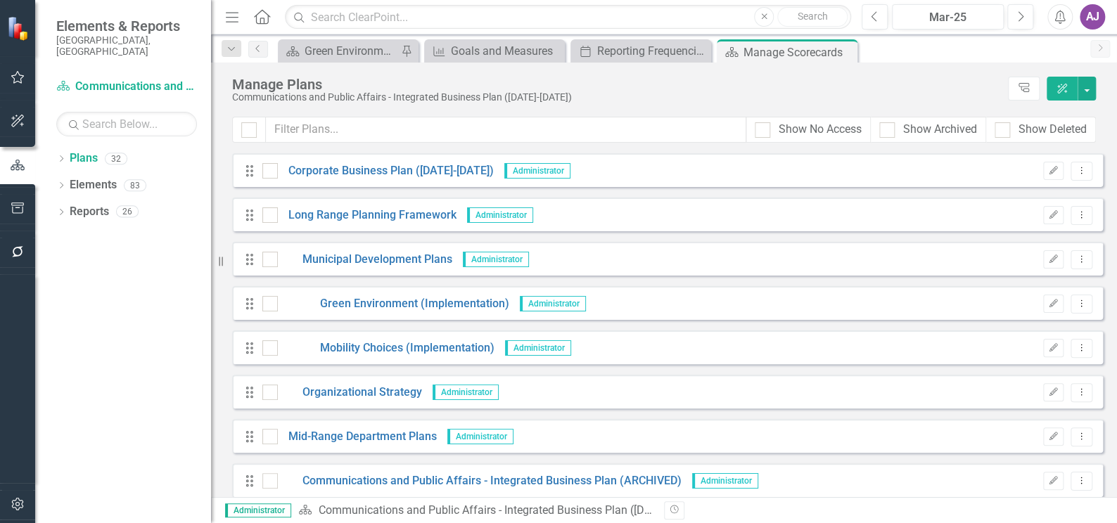
click at [1085, 517] on div "Revision History" at bounding box center [1103, 510] width 878 height 18
click at [675, 515] on button "Revision History" at bounding box center [674, 510] width 20 height 18
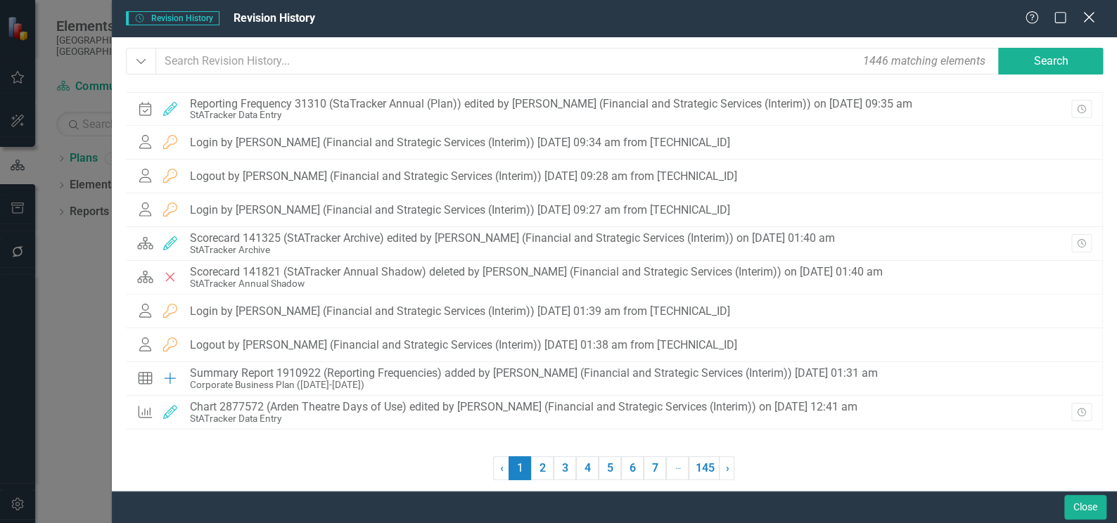
click at [1095, 20] on icon "Close" at bounding box center [1088, 17] width 18 height 13
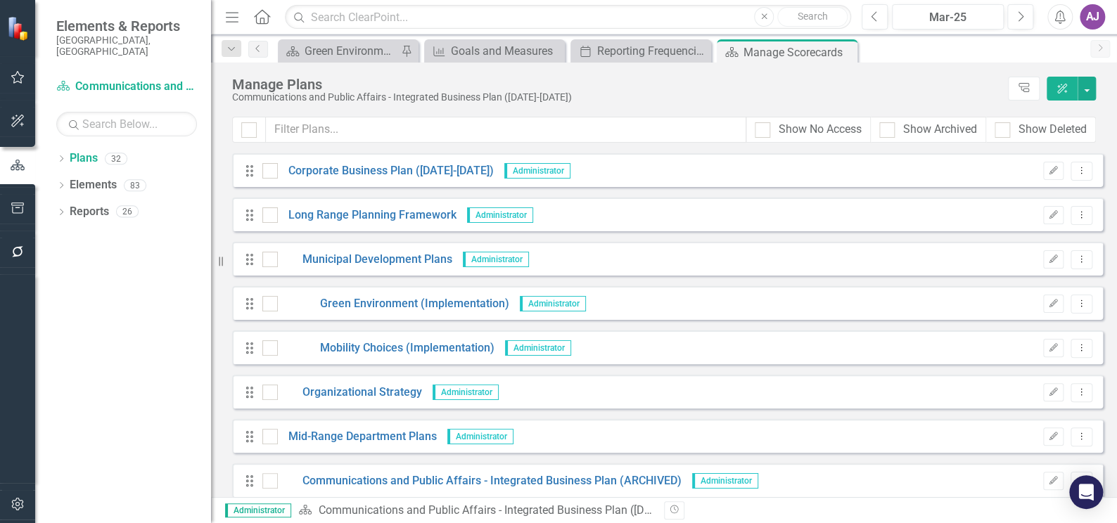
click at [1084, 6] on div "AJ" at bounding box center [1091, 16] width 25 height 25
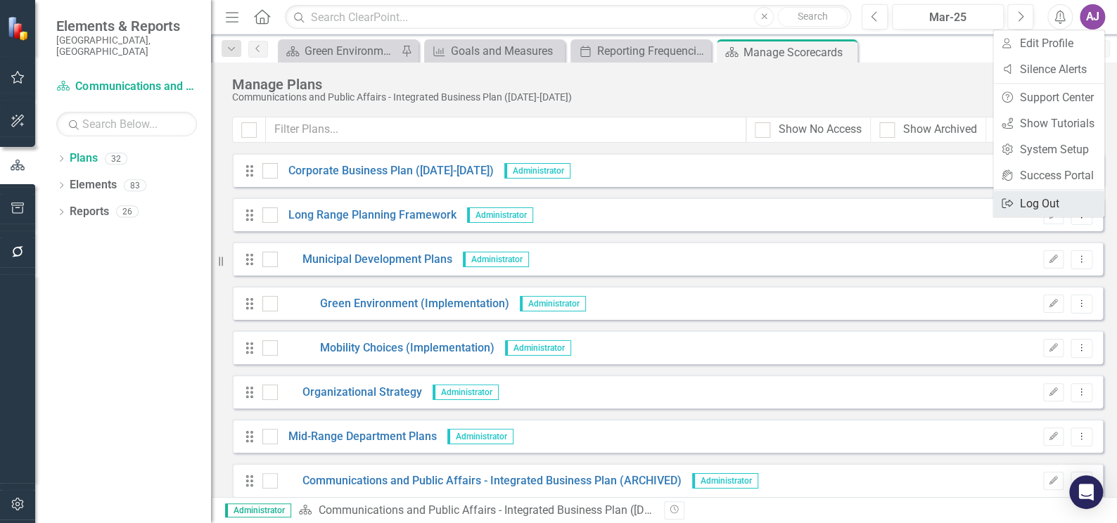
click at [1025, 211] on link "Logout Log Out" at bounding box center [1048, 204] width 111 height 26
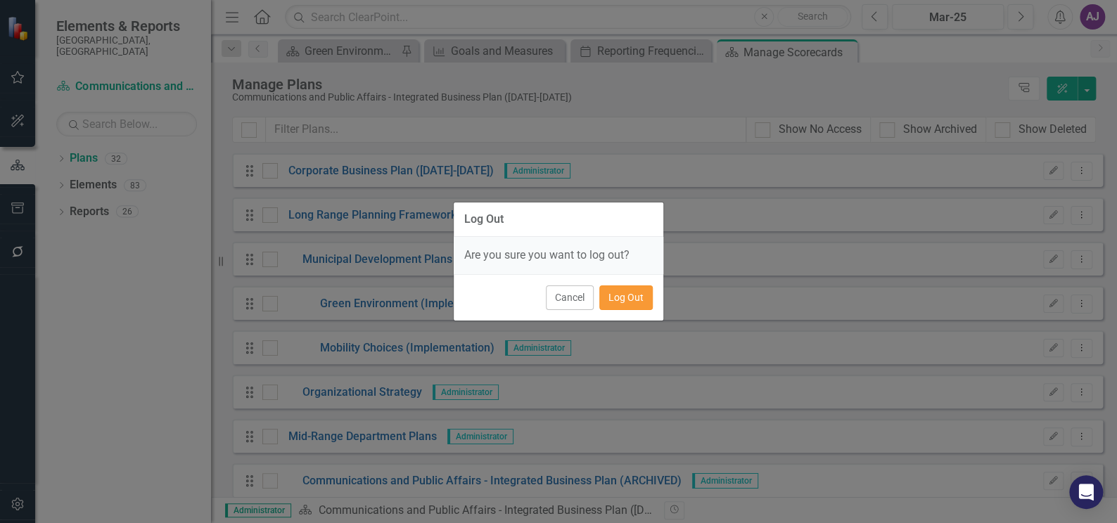
click at [646, 300] on button "Log Out" at bounding box center [625, 297] width 53 height 25
